Goal: Information Seeking & Learning: Learn about a topic

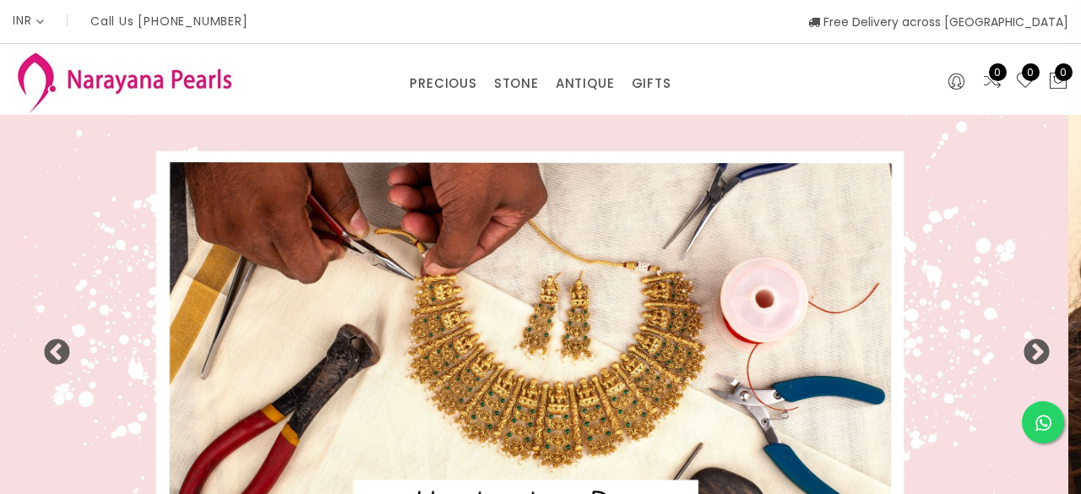
select select "INR"
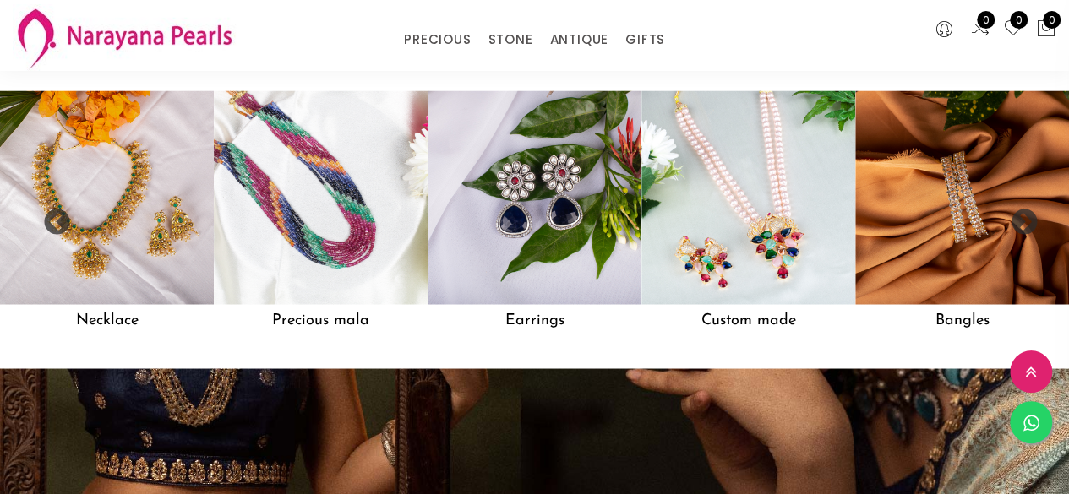
scroll to position [1340, 0]
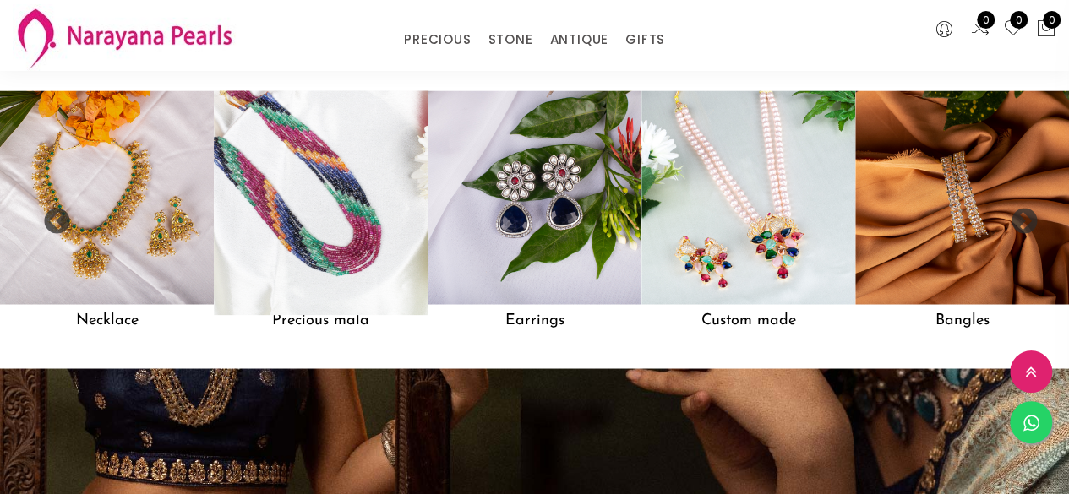
click at [335, 292] on img at bounding box center [320, 196] width 235 height 235
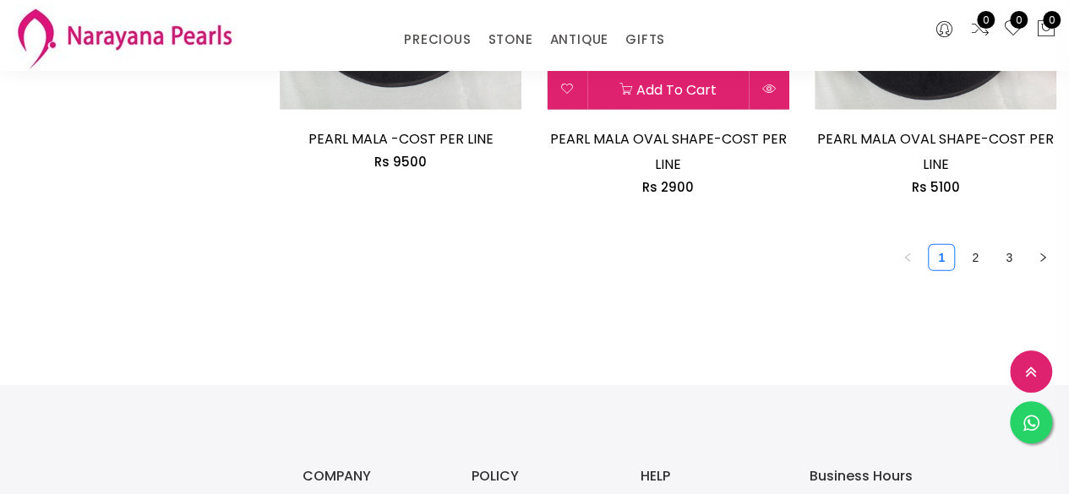
scroll to position [2535, 0]
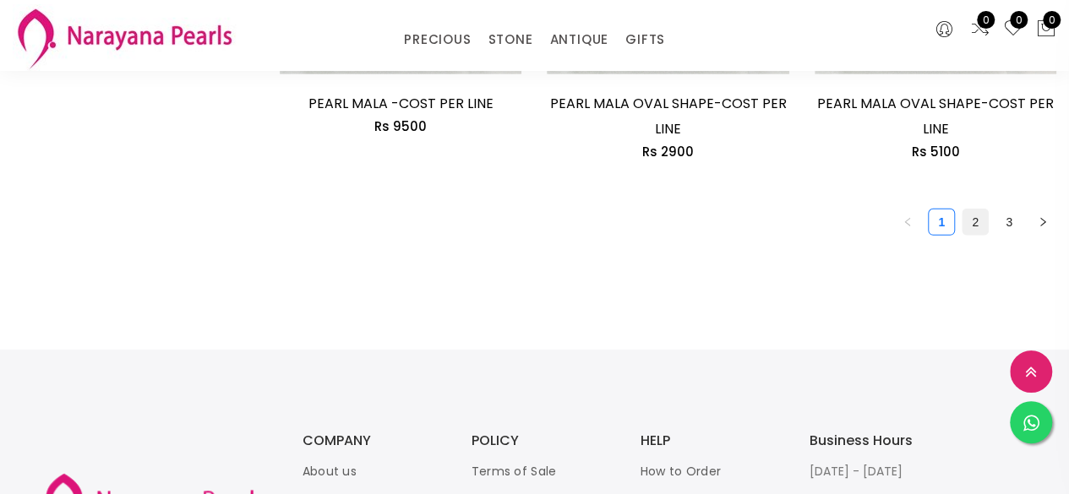
click at [977, 231] on link "2" at bounding box center [974, 222] width 25 height 25
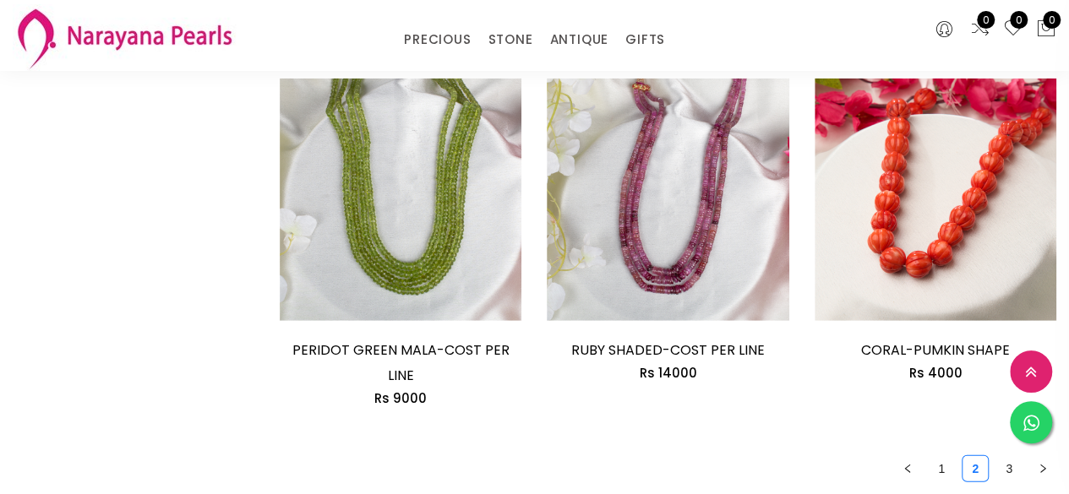
scroll to position [2197, 0]
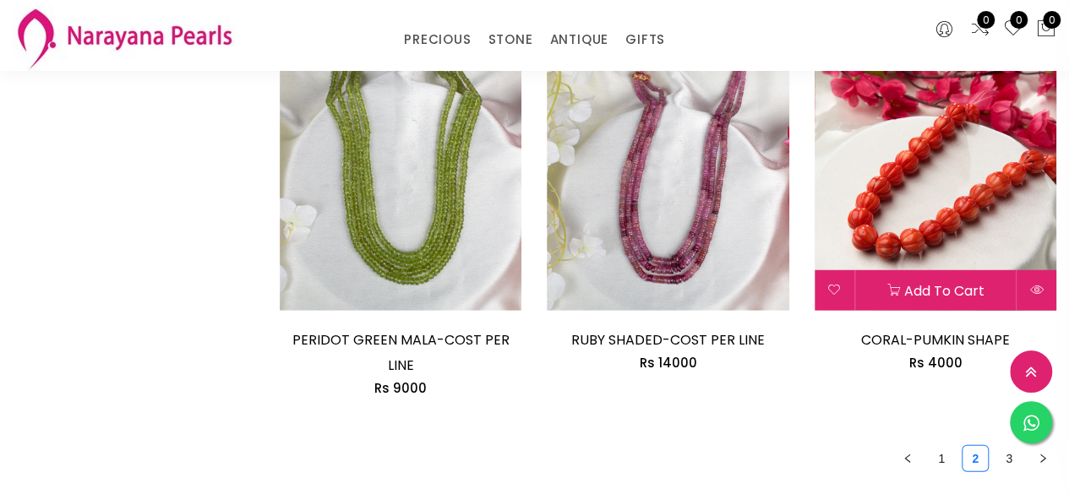
click at [923, 190] on img at bounding box center [935, 189] width 242 height 242
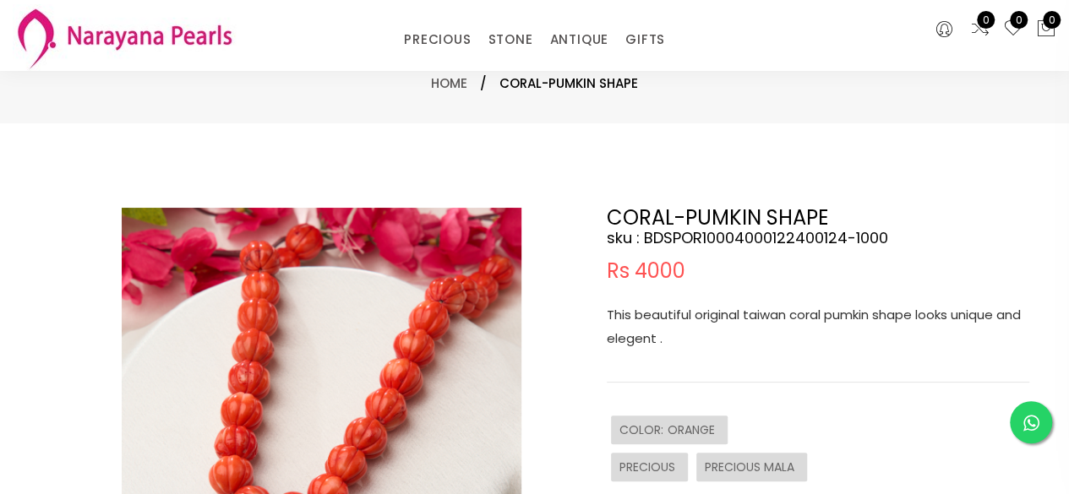
scroll to position [253, 0]
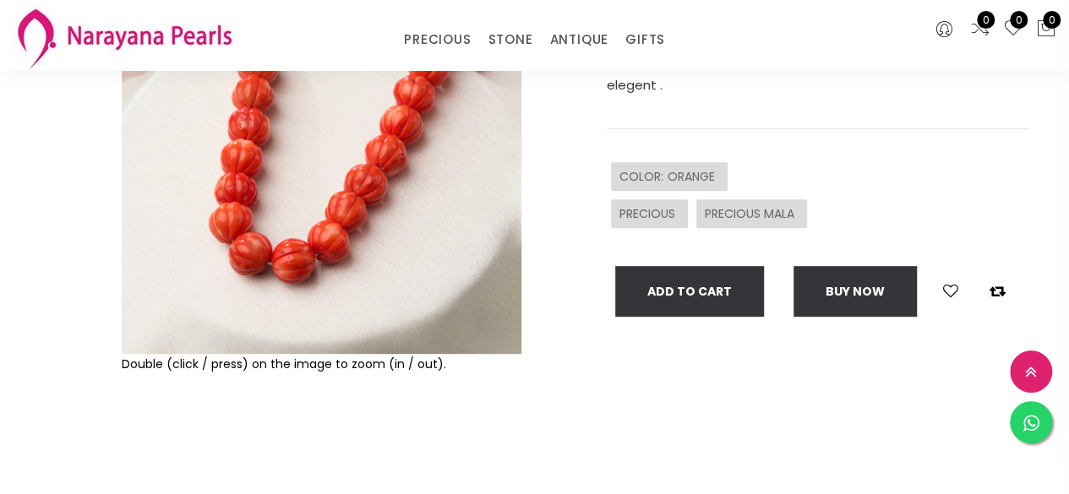
click at [409, 281] on img at bounding box center [322, 154] width 400 height 400
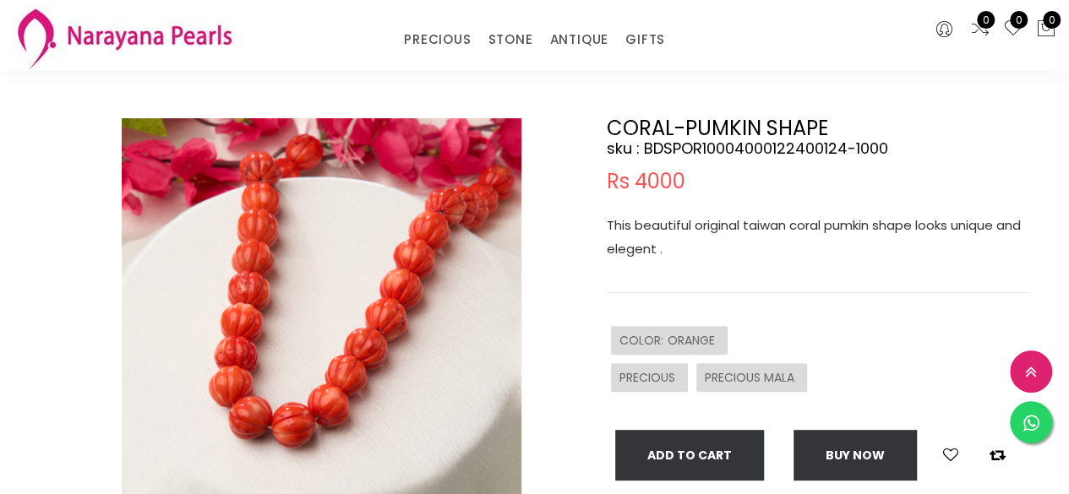
scroll to position [84, 0]
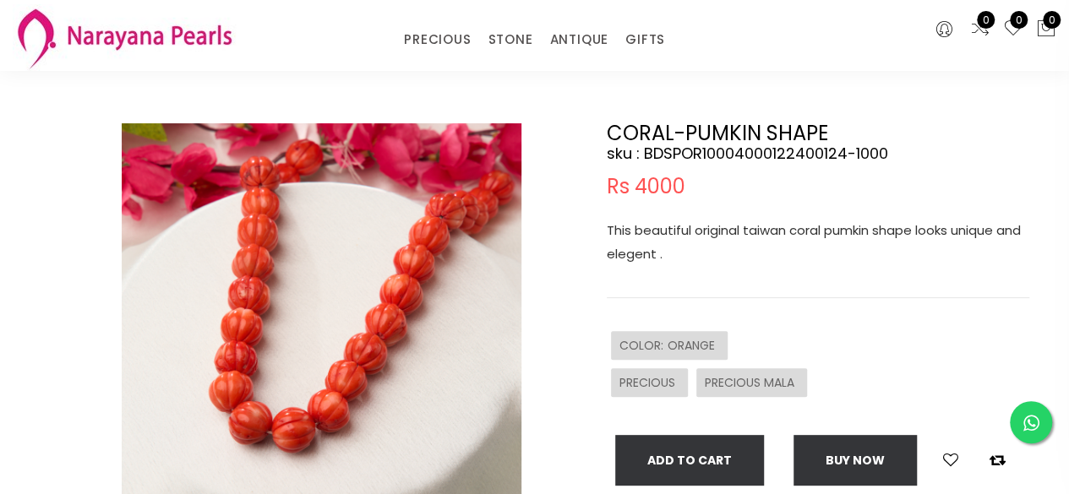
click at [389, 264] on img at bounding box center [322, 323] width 400 height 400
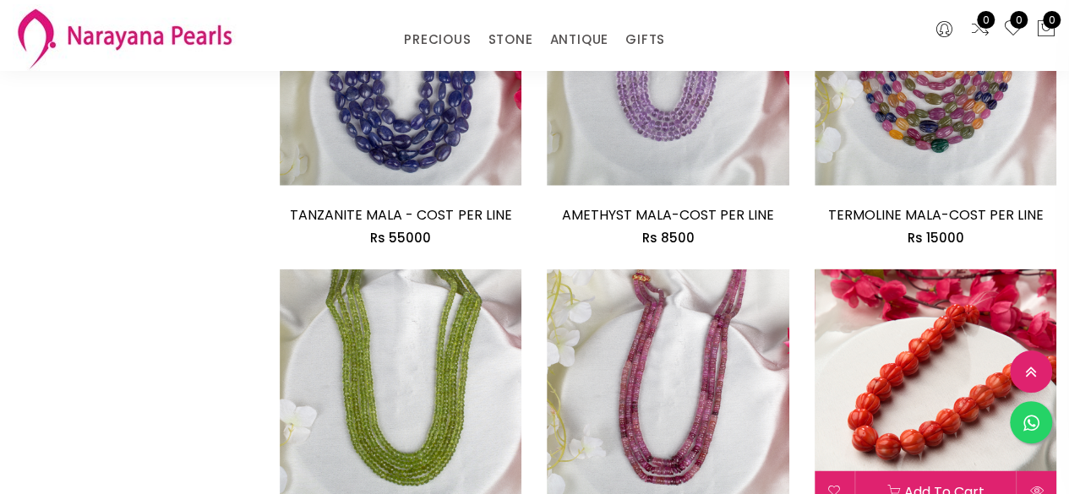
scroll to position [2333, 0]
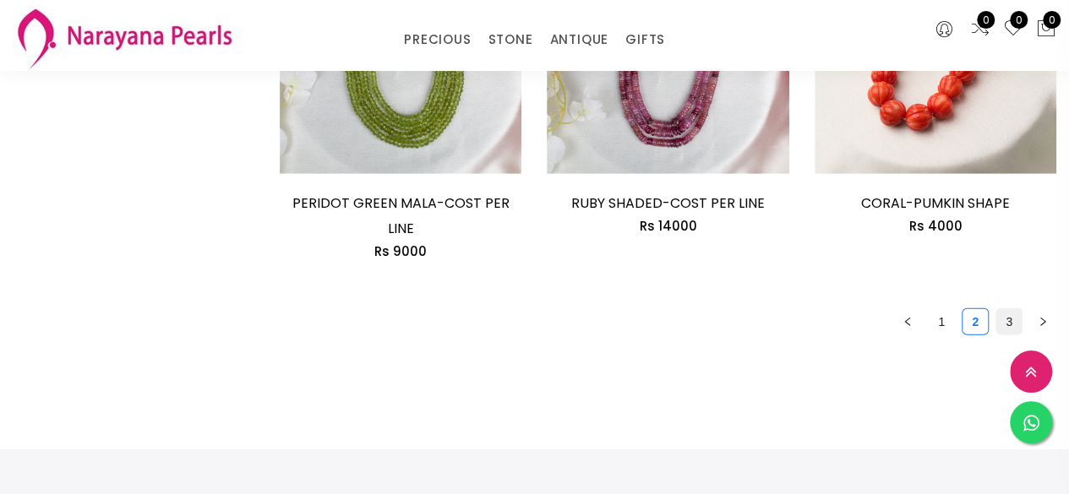
click at [1007, 309] on link "3" at bounding box center [1008, 321] width 25 height 25
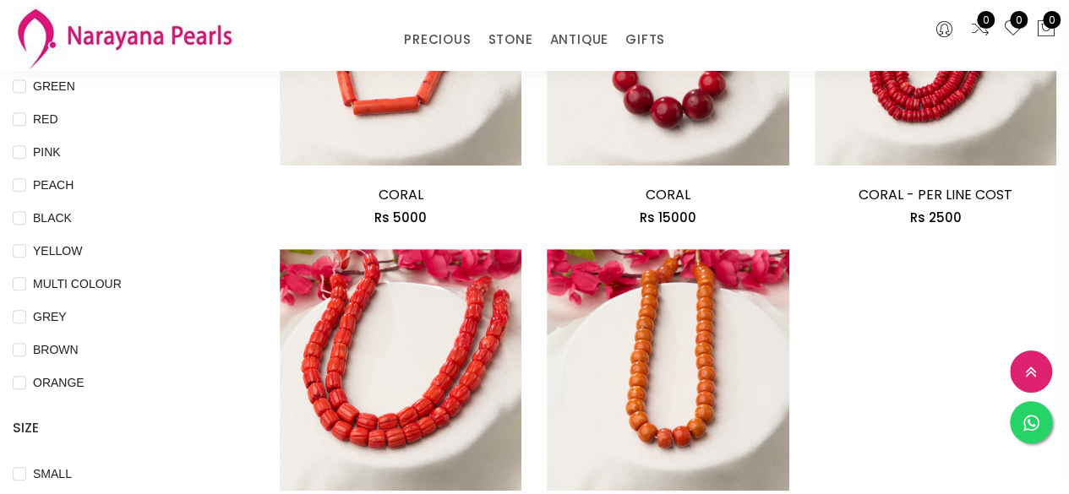
scroll to position [169, 0]
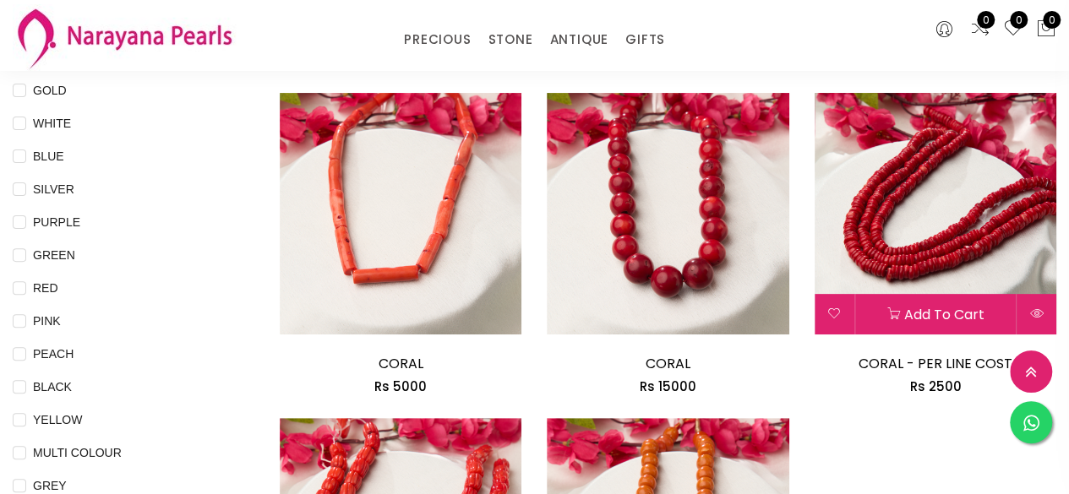
click at [965, 239] on img at bounding box center [935, 214] width 242 height 242
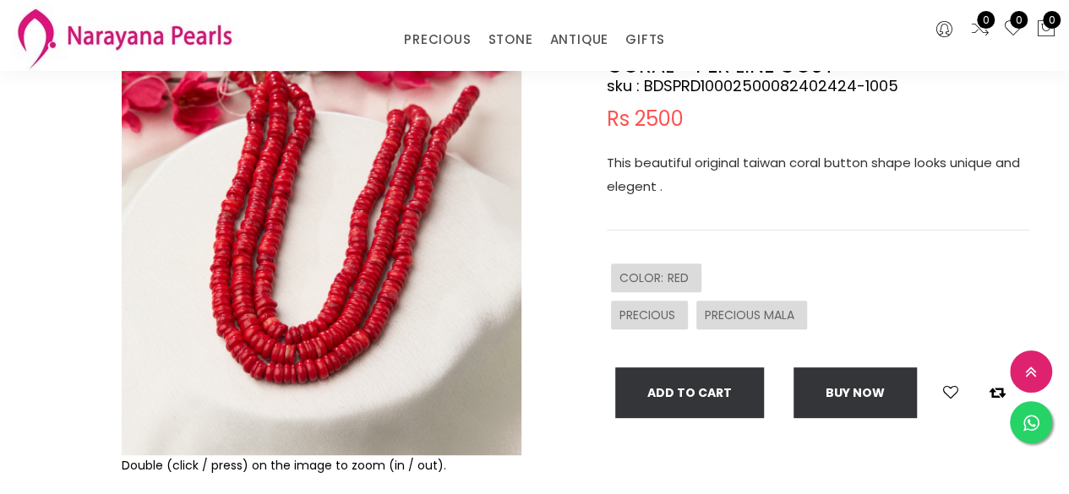
scroll to position [338, 0]
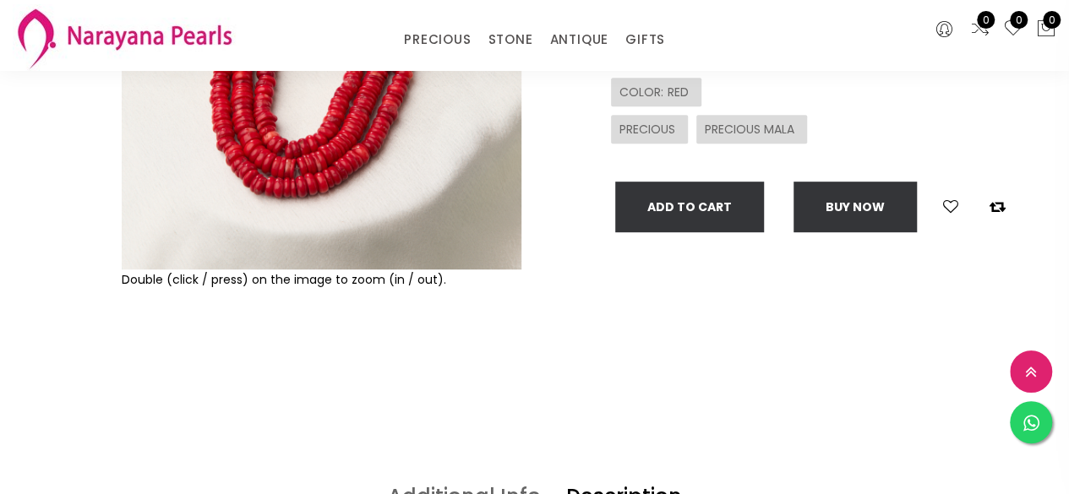
click at [388, 210] on img at bounding box center [322, 70] width 400 height 400
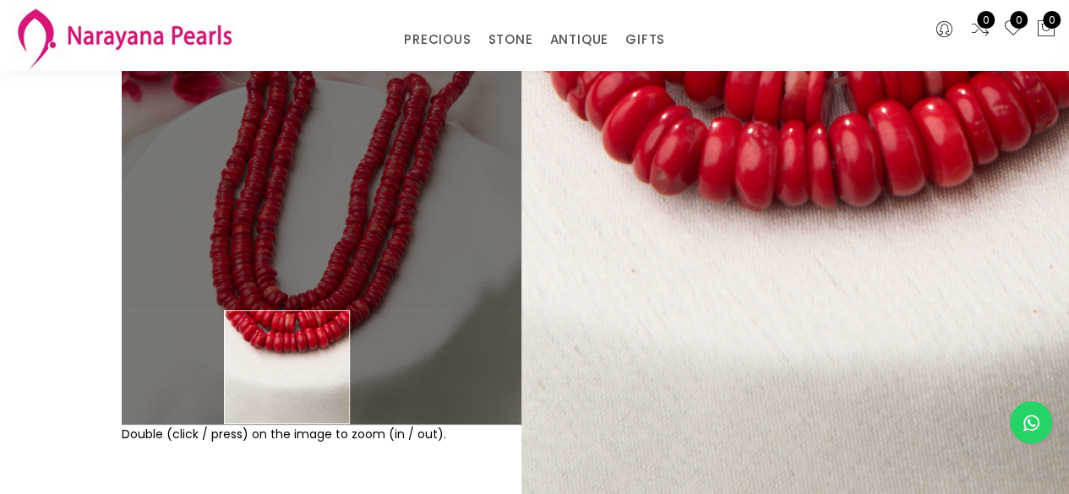
scroll to position [0, 0]
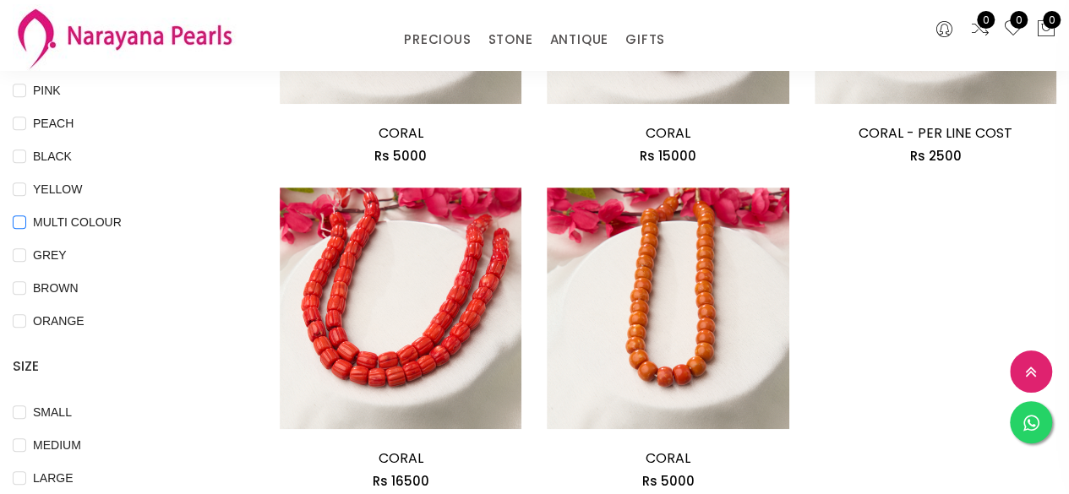
scroll to position [338, 0]
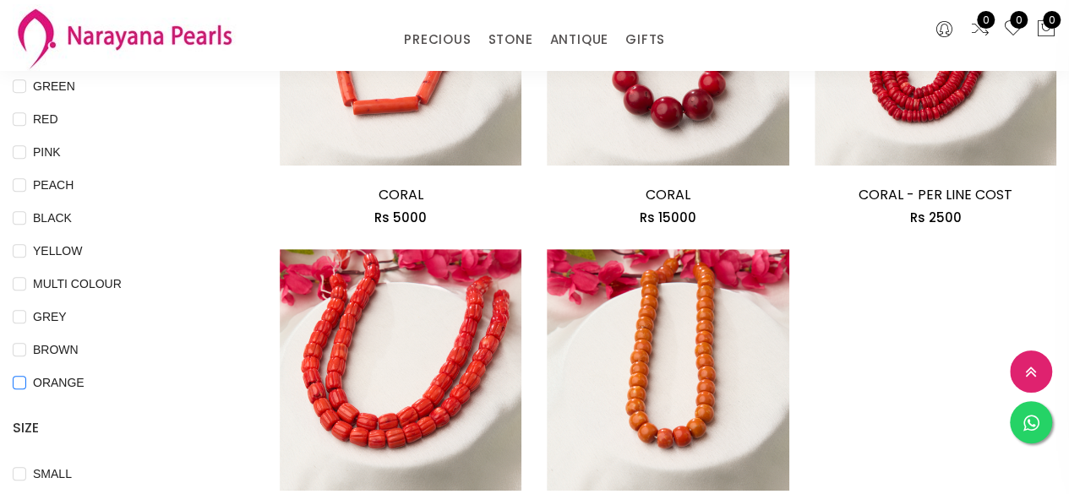
click at [22, 384] on input "ORANGE" at bounding box center [20, 395] width 14 height 38
checkbox input "true"
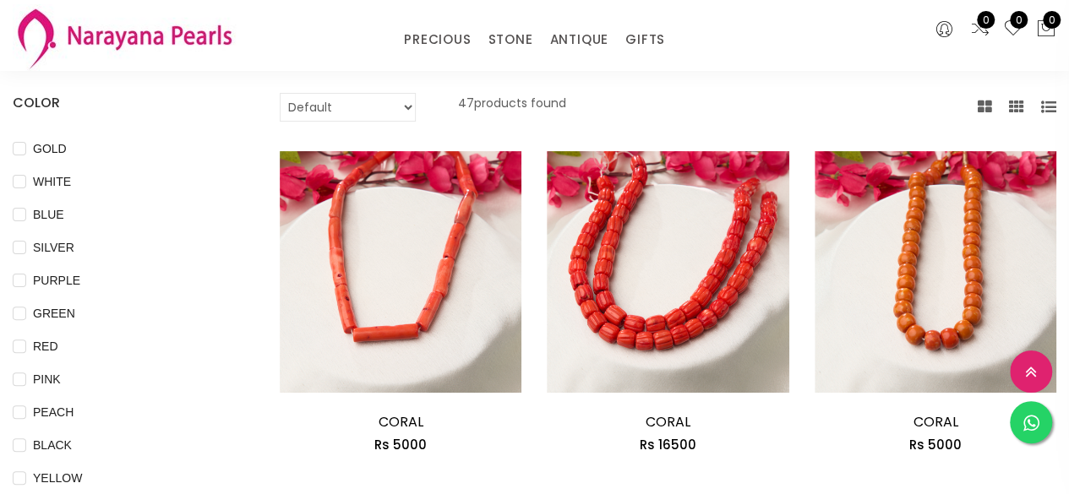
scroll to position [84, 0]
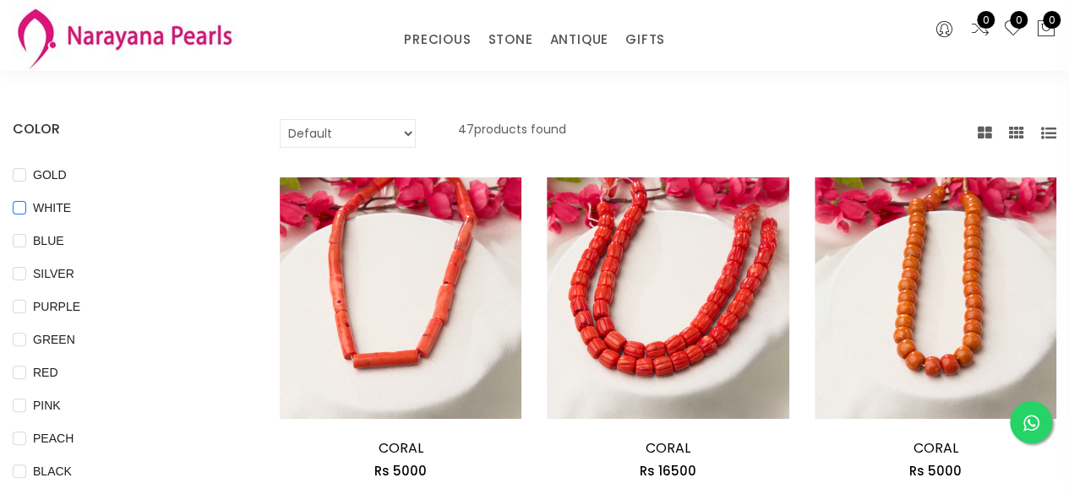
click at [33, 204] on span "WHITE" at bounding box center [52, 208] width 52 height 19
click at [26, 204] on input "WHITE" at bounding box center [20, 220] width 14 height 38
checkbox input "true"
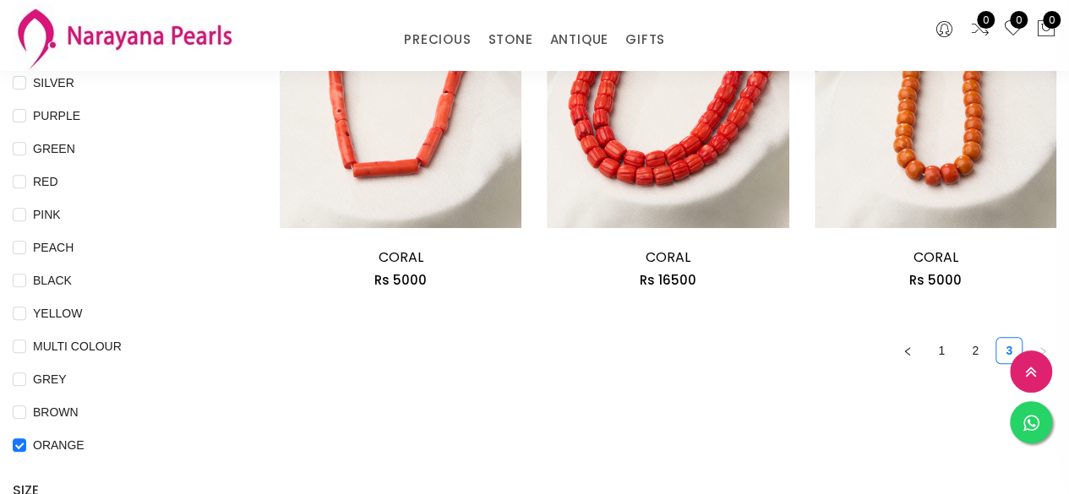
scroll to position [338, 0]
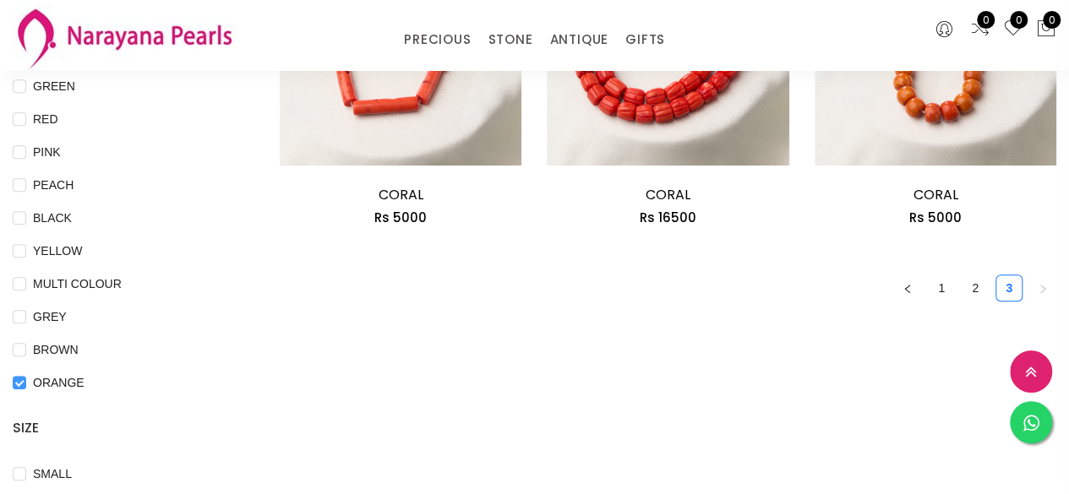
click at [22, 384] on input "ORANGE" at bounding box center [20, 395] width 14 height 38
checkbox input "false"
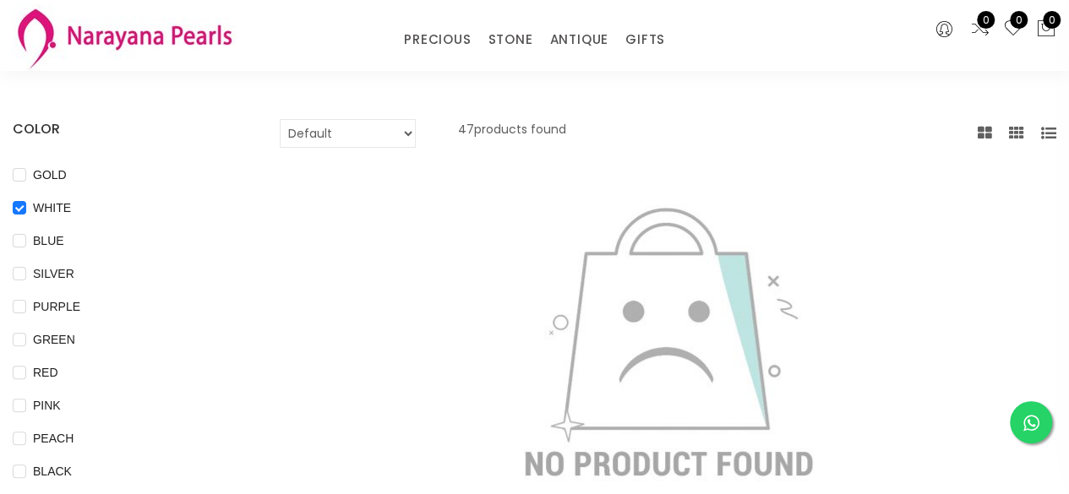
scroll to position [169, 0]
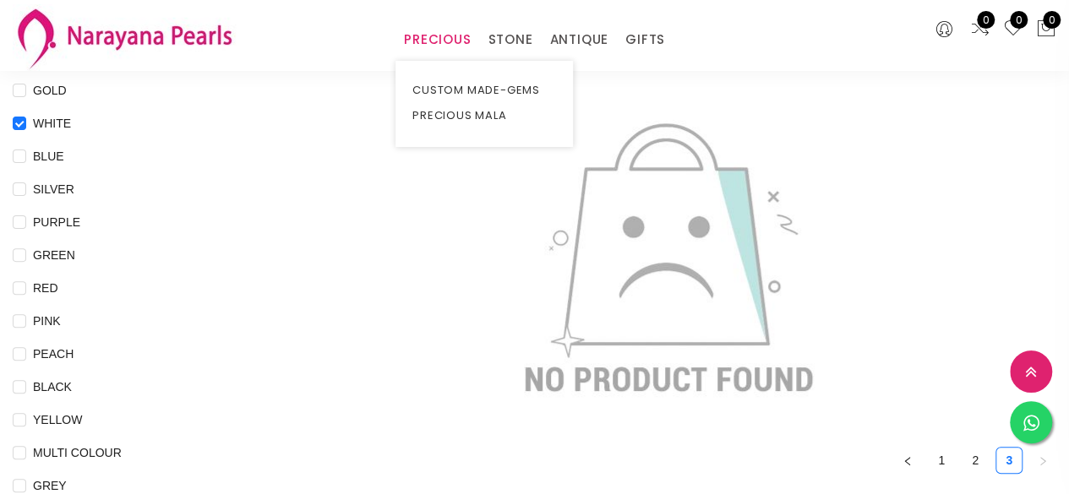
click at [441, 41] on link "PRECIOUS" at bounding box center [437, 39] width 67 height 25
click at [24, 119] on input "WHITE" at bounding box center [20, 136] width 14 height 38
checkbox input "false"
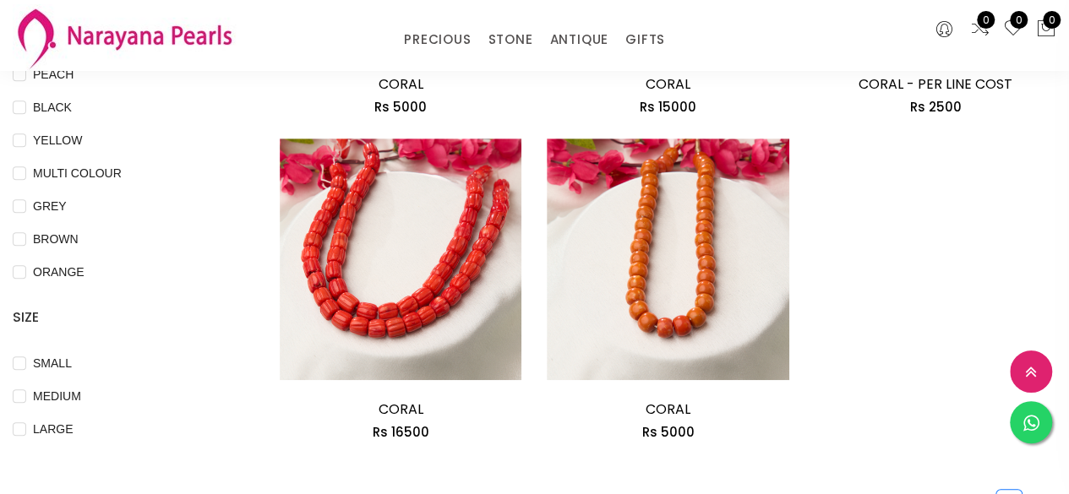
scroll to position [422, 0]
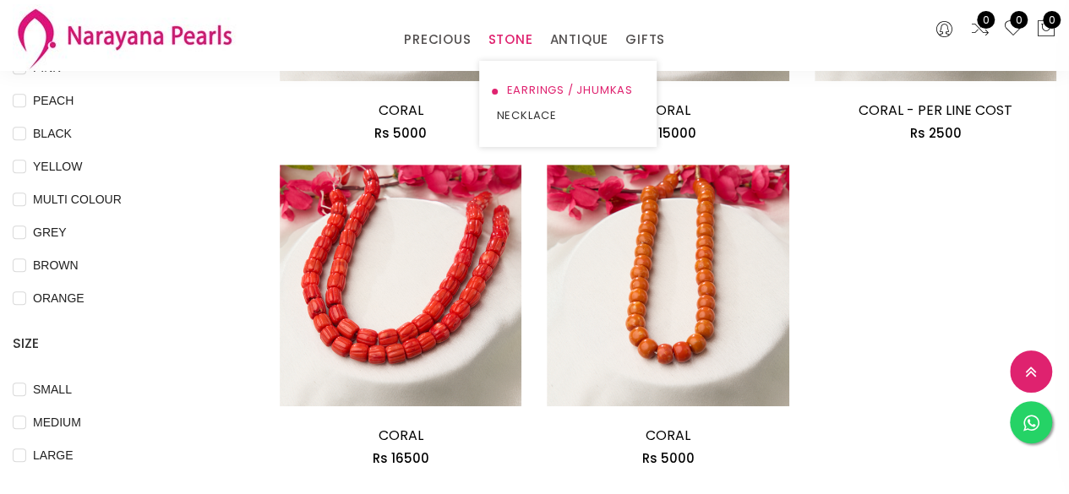
click at [532, 84] on link "EARRINGS / JHUMKAS" at bounding box center [568, 90] width 144 height 25
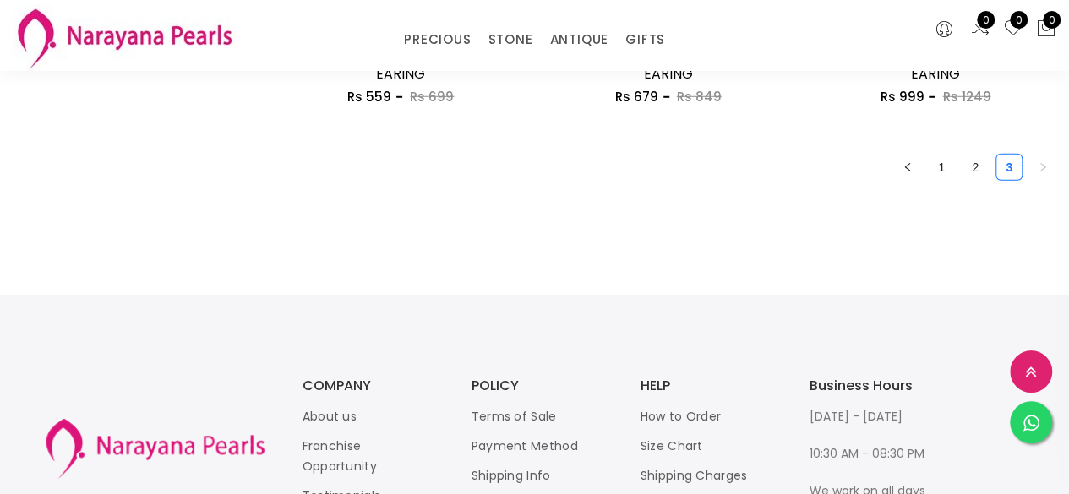
scroll to position [2450, 0]
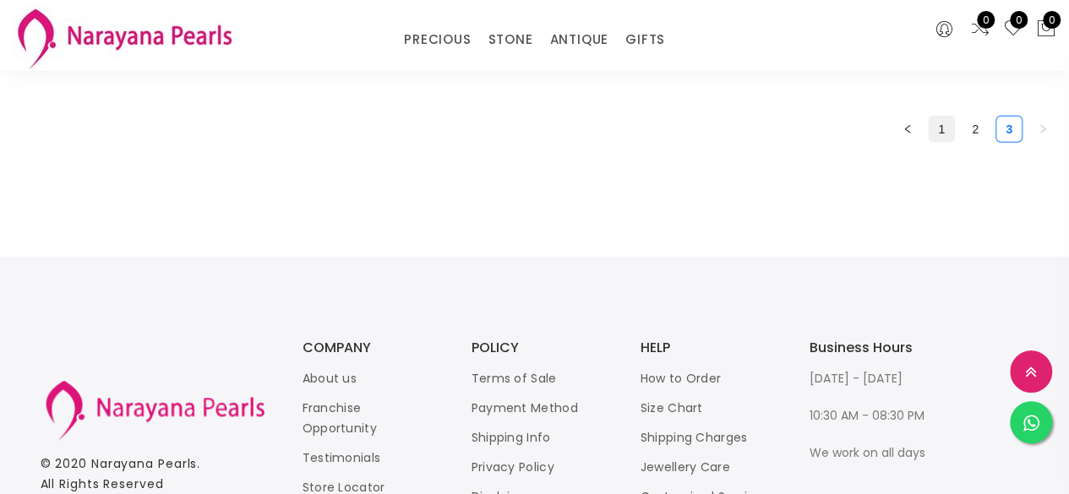
click at [943, 133] on link "1" at bounding box center [940, 129] width 25 height 25
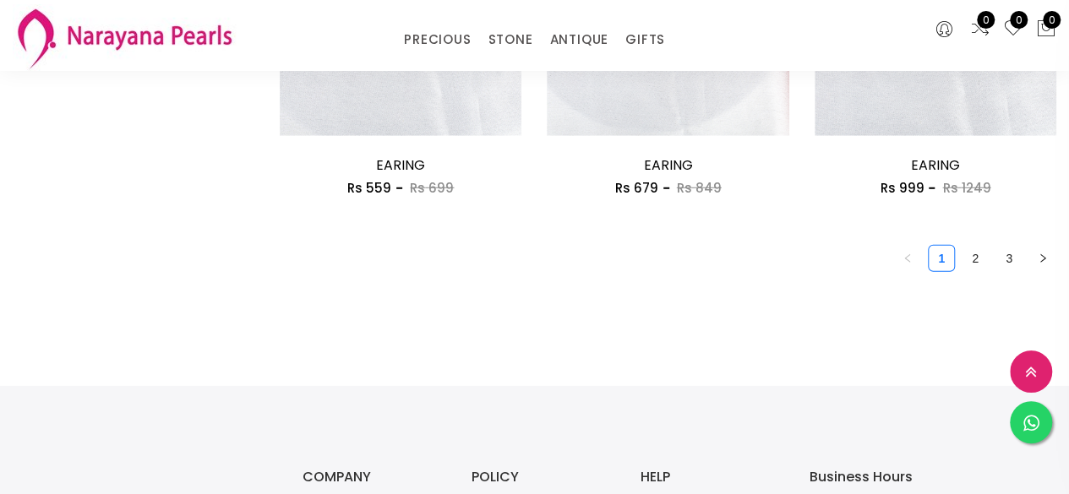
scroll to position [2366, 0]
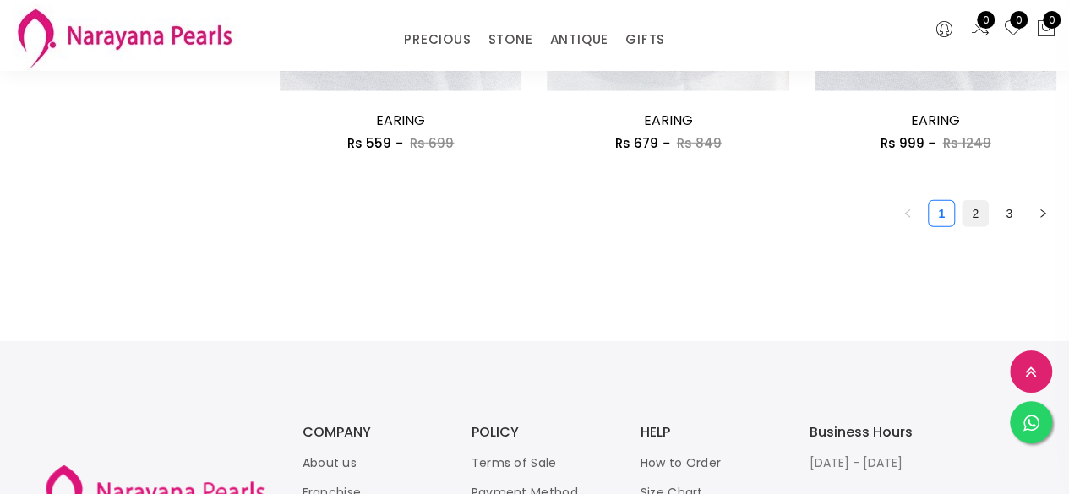
click at [972, 221] on link "2" at bounding box center [974, 213] width 25 height 25
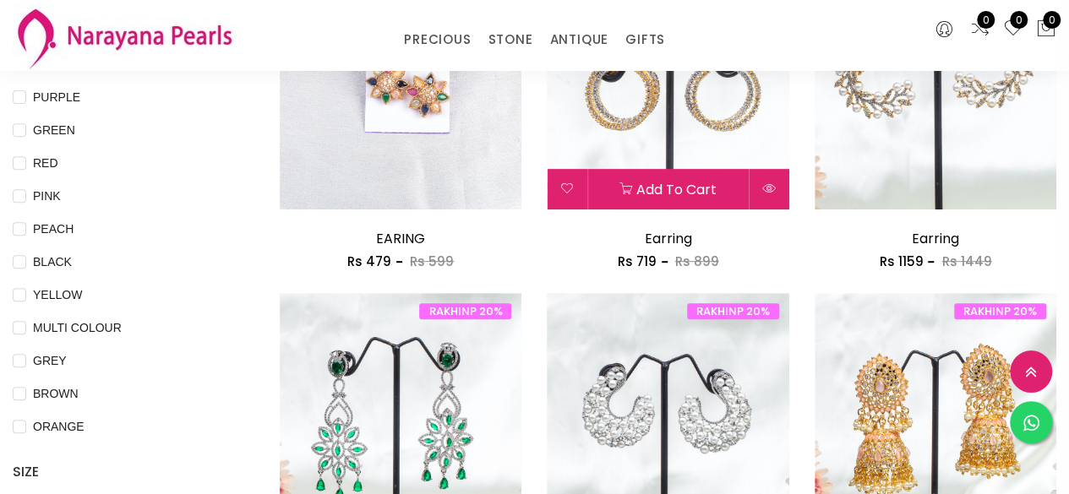
scroll to position [169, 0]
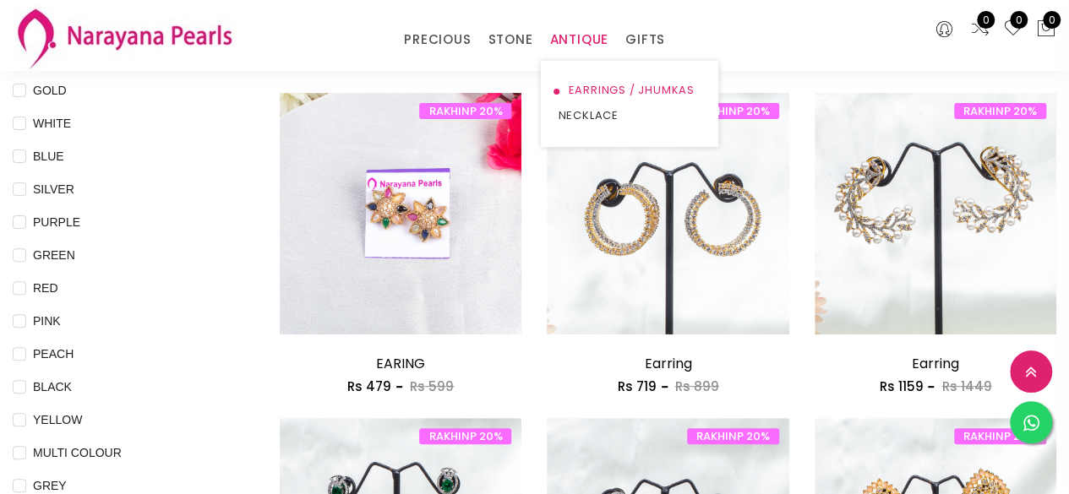
click at [673, 86] on link "EARRINGS / JHUMKAS" at bounding box center [630, 90] width 144 height 25
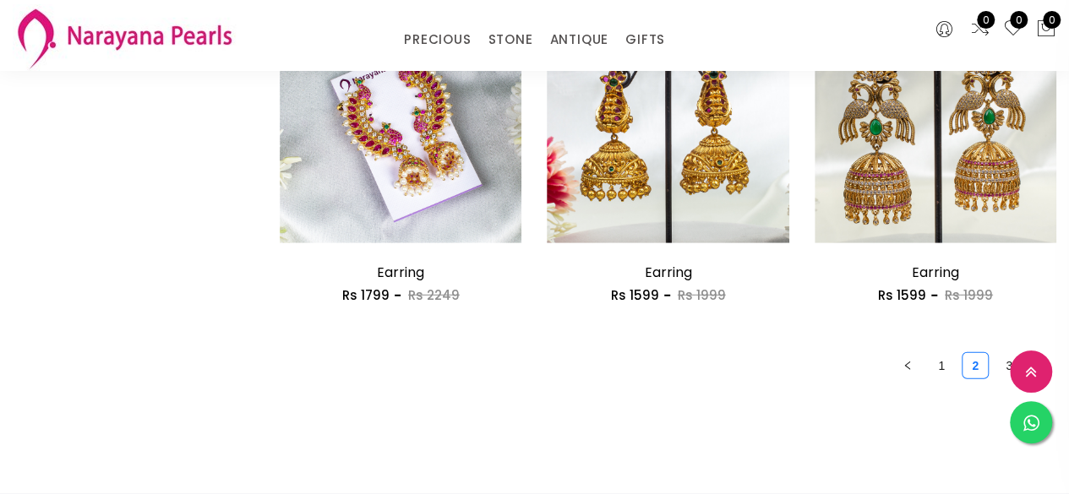
scroll to position [2450, 0]
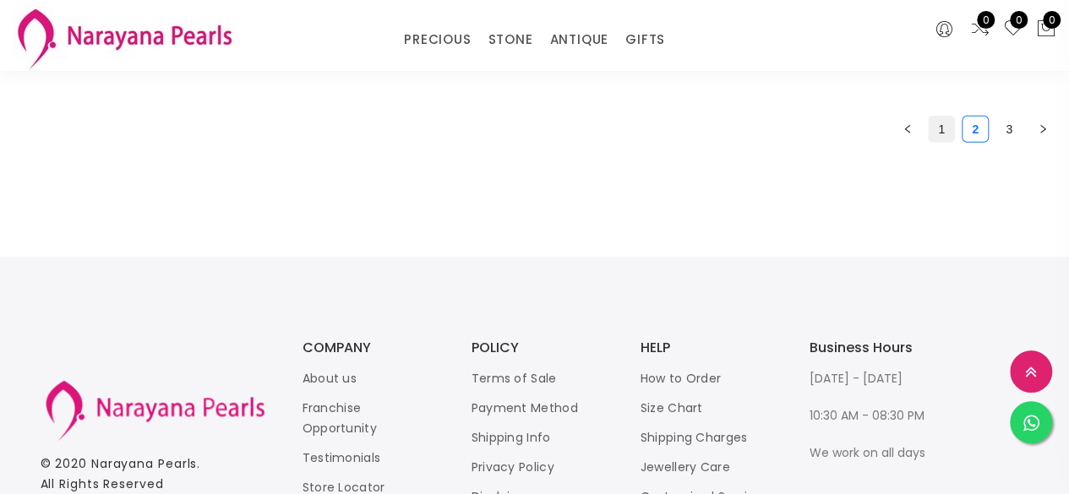
click at [933, 138] on link "1" at bounding box center [940, 129] width 25 height 25
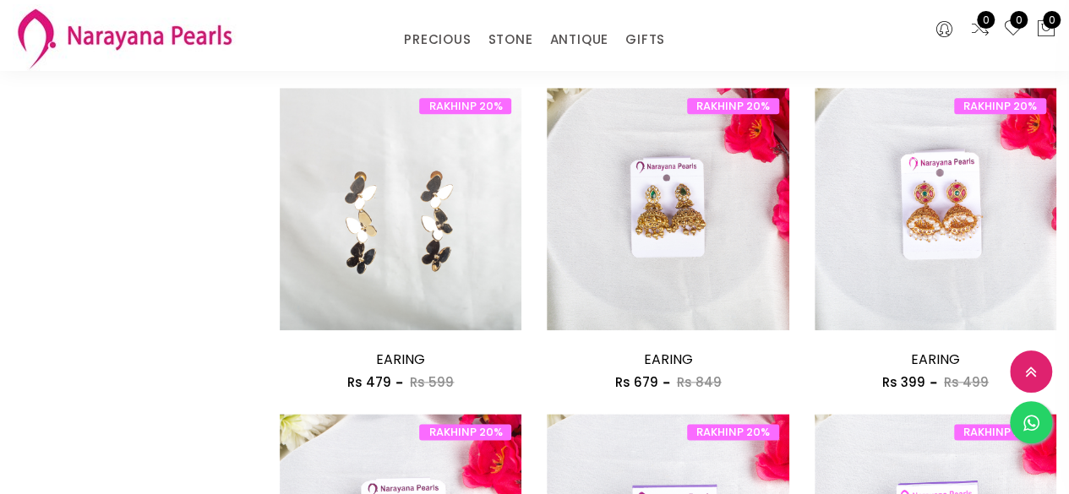
scroll to position [1014, 0]
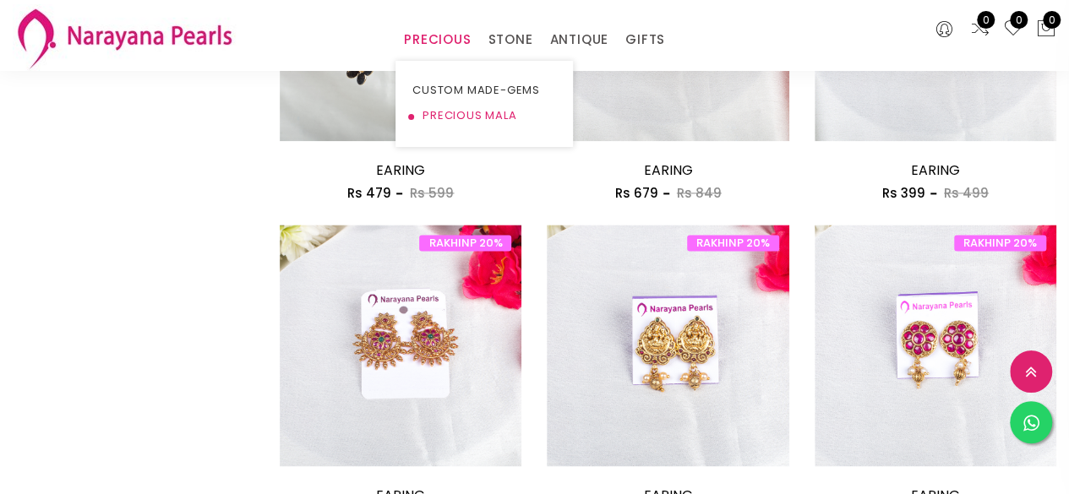
click at [471, 121] on link "PRECIOUS MALA" at bounding box center [484, 115] width 144 height 25
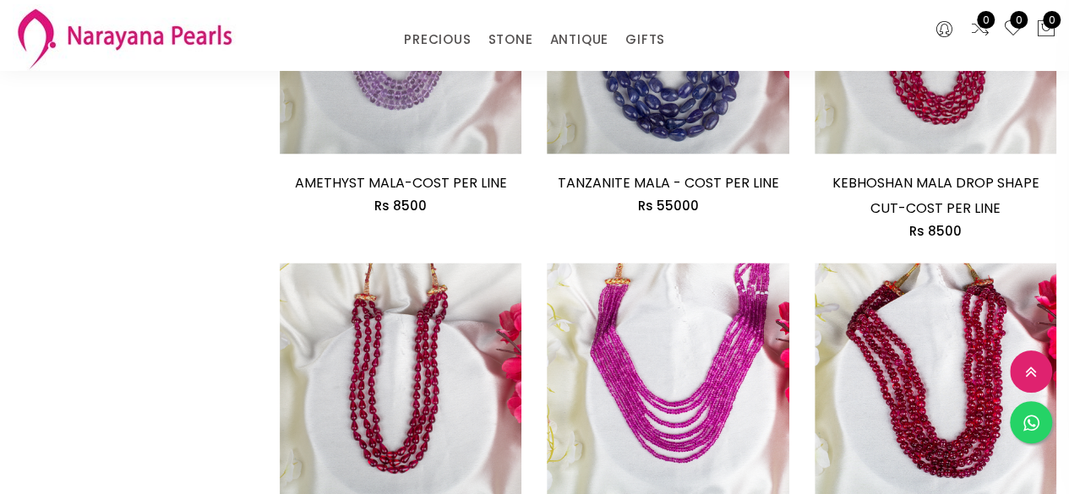
scroll to position [1014, 0]
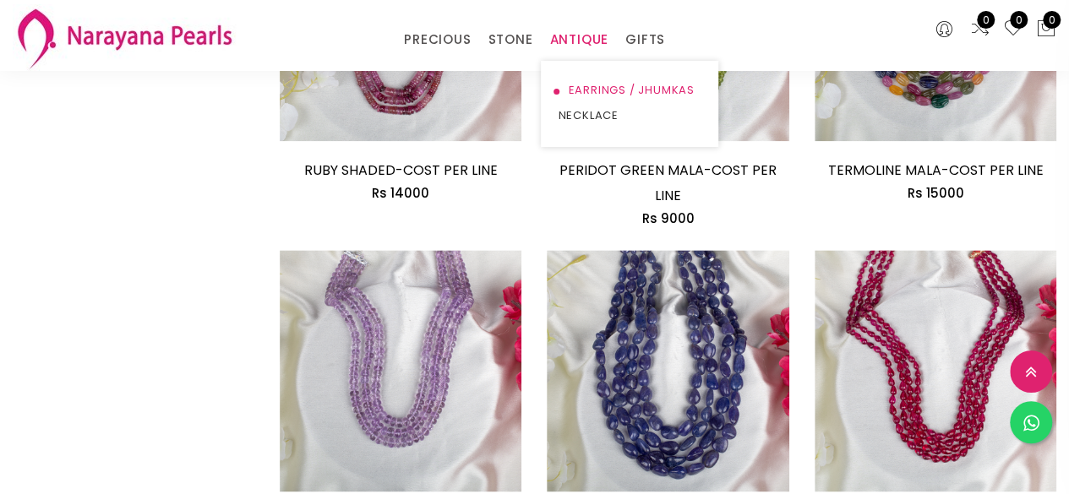
click at [632, 90] on link "EARRINGS / JHUMKAS" at bounding box center [630, 90] width 144 height 25
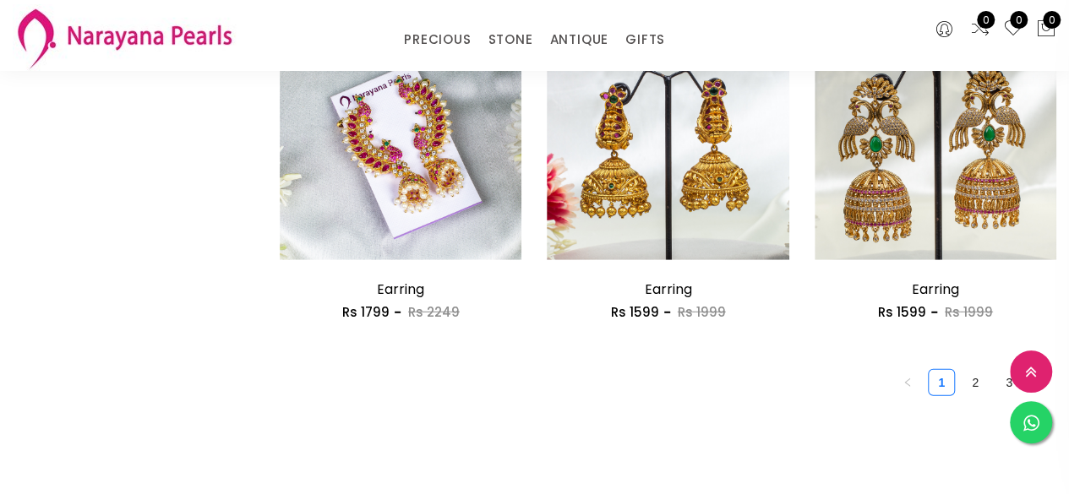
scroll to position [2450, 0]
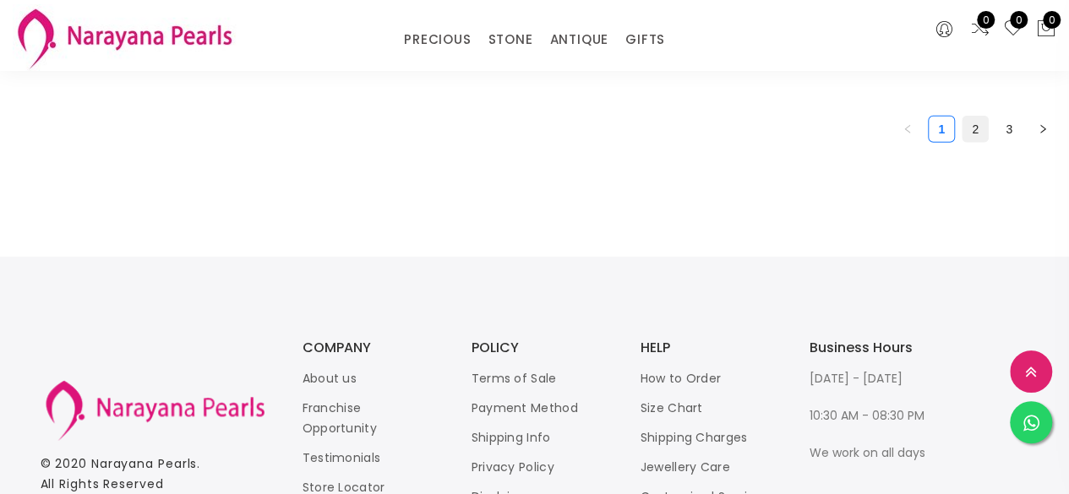
click at [972, 138] on link "2" at bounding box center [974, 129] width 25 height 25
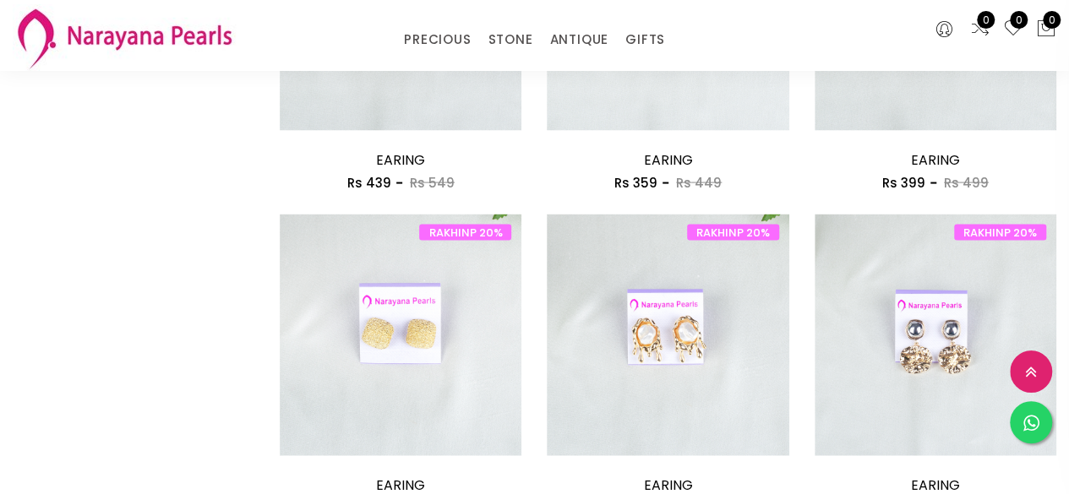
scroll to position [1774, 0]
